Goal: Transaction & Acquisition: Purchase product/service

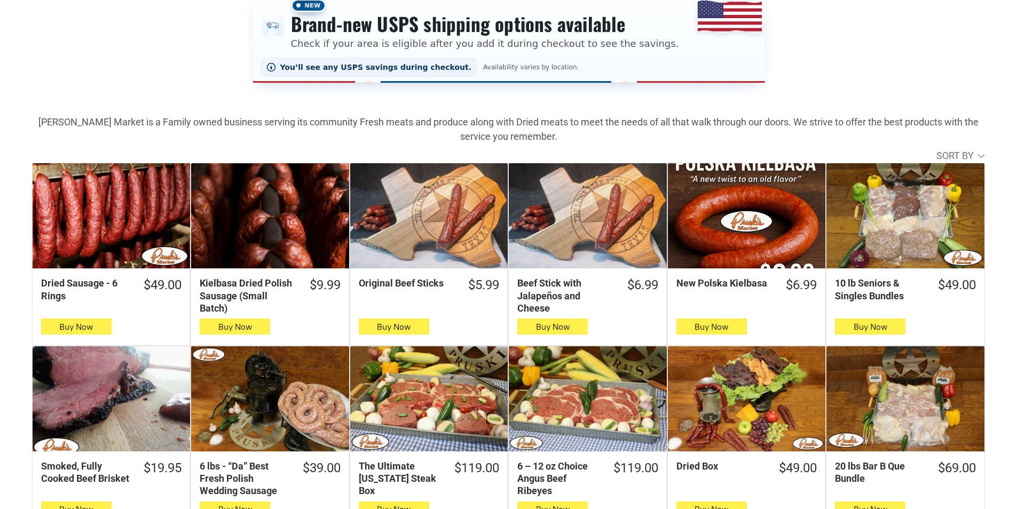
scroll to position [213, 0]
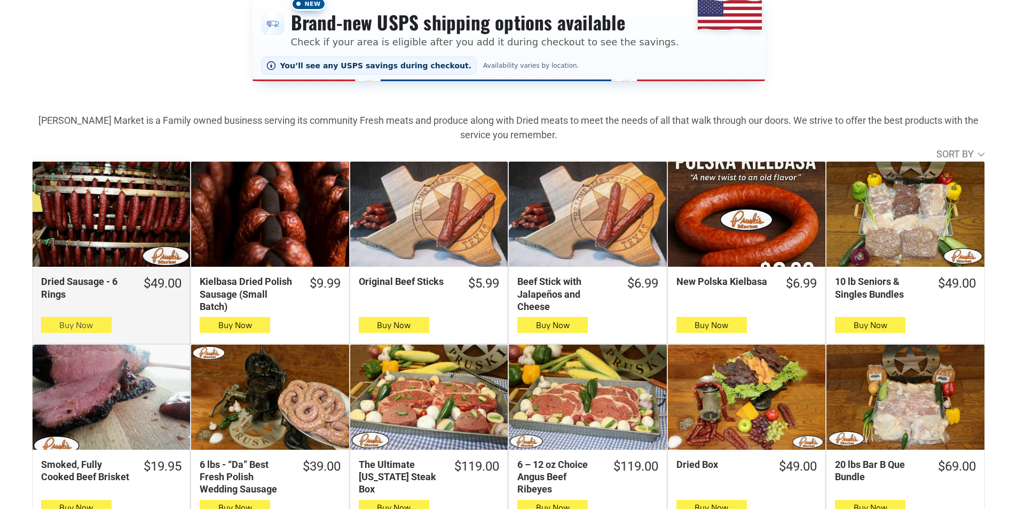
click at [92, 322] on button "Buy Now" at bounding box center [76, 325] width 70 height 16
click at [106, 327] on button "Buy Now" at bounding box center [76, 325] width 70 height 16
click at [45, 331] on button "Buy Now" at bounding box center [76, 325] width 70 height 16
